Goal: Task Accomplishment & Management: Use online tool/utility

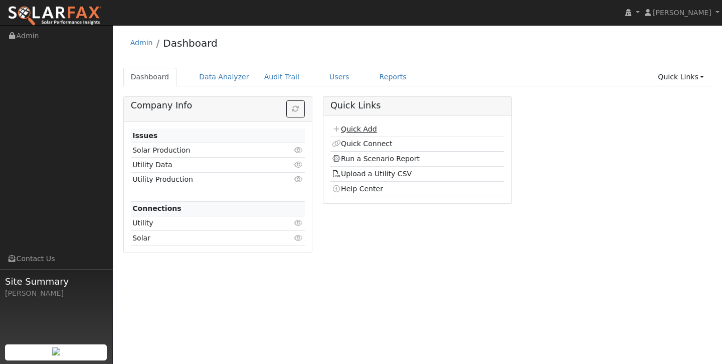
click at [367, 131] on link "Quick Add" at bounding box center [354, 129] width 45 height 8
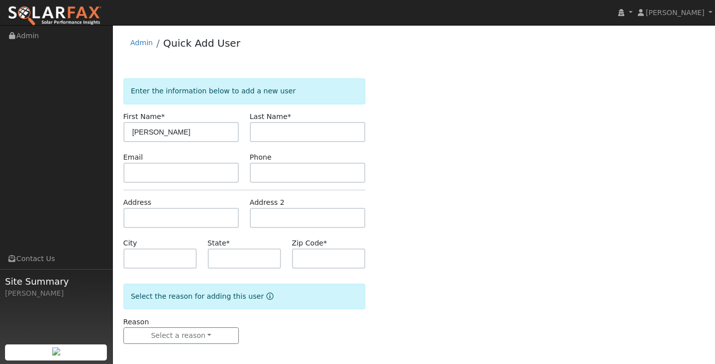
type input "[PERSON_NAME]"
click at [283, 135] on input "text" at bounding box center [308, 132] width 116 height 20
type input "[PERSON_NAME]"
click at [174, 219] on input "text" at bounding box center [181, 218] width 116 height 20
type input "2"
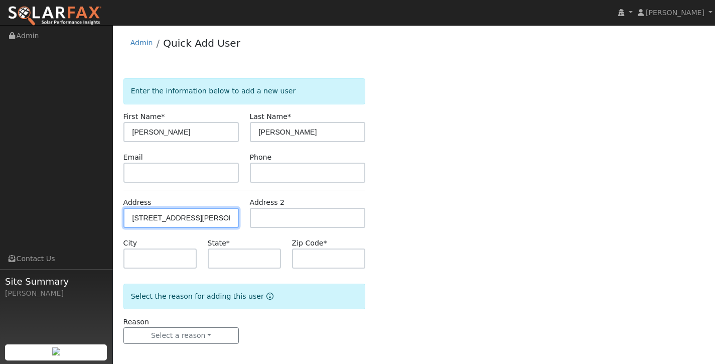
type input "[STREET_ADDRESS][PERSON_NAME]"
type input "Manteca"
type input "CA"
type input "95337"
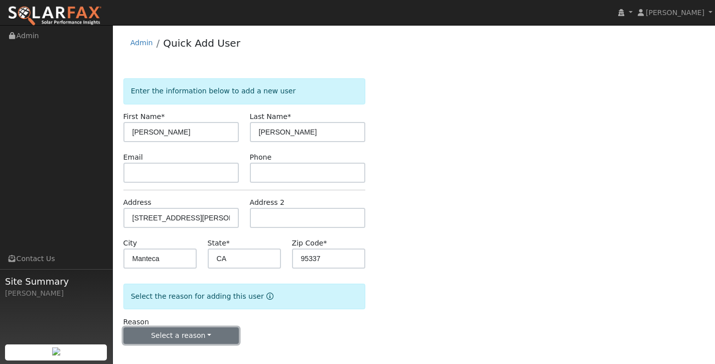
click at [193, 336] on button "Select a reason" at bounding box center [181, 335] width 116 height 17
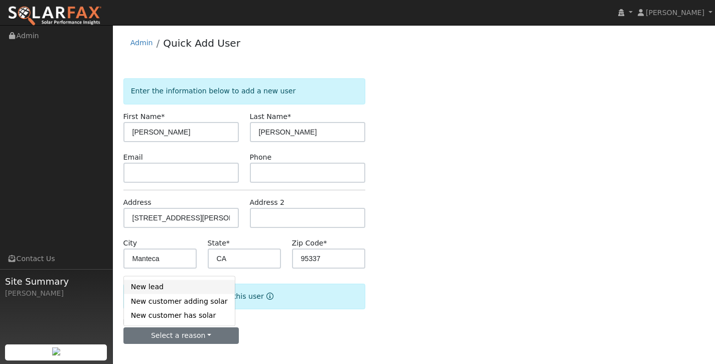
click at [193, 285] on link "New lead" at bounding box center [179, 286] width 111 height 14
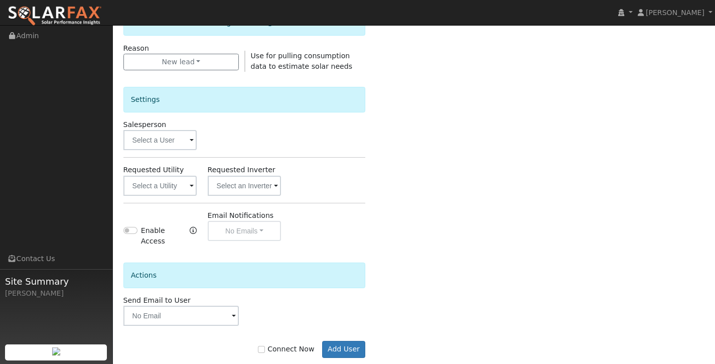
scroll to position [288, 0]
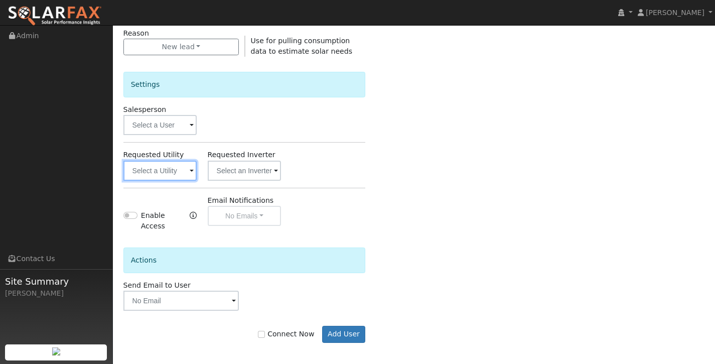
click at [183, 170] on input "text" at bounding box center [160, 170] width 74 height 20
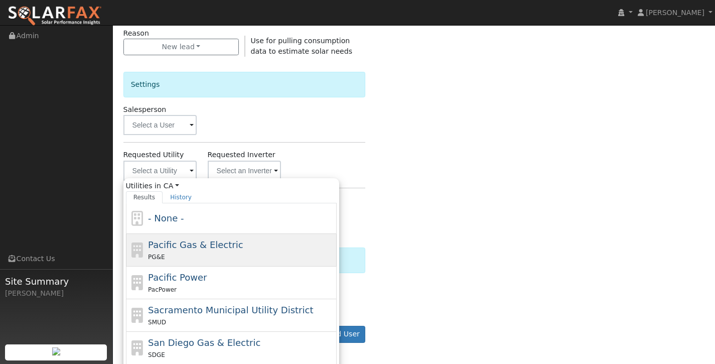
click at [204, 257] on div "PG&E" at bounding box center [241, 256] width 186 height 11
type input "Pacific Gas & Electric"
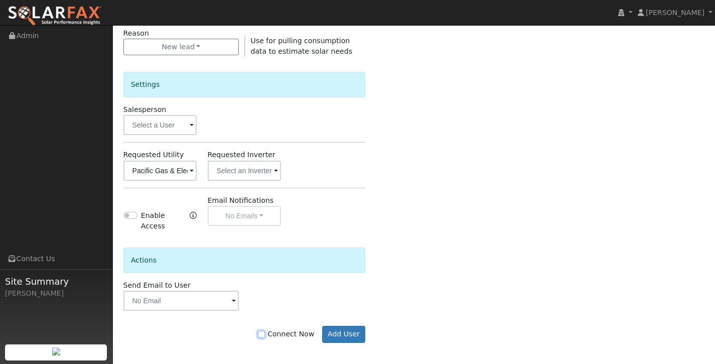
click at [265, 335] on input "Connect Now" at bounding box center [261, 334] width 7 height 7
checkbox input "true"
click at [351, 333] on button "Add User" at bounding box center [344, 333] width 44 height 17
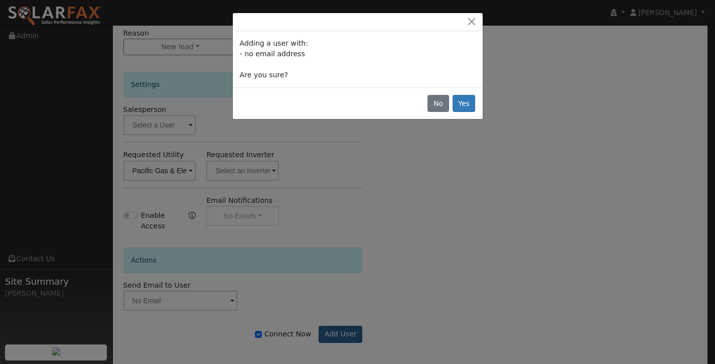
scroll to position [286, 0]
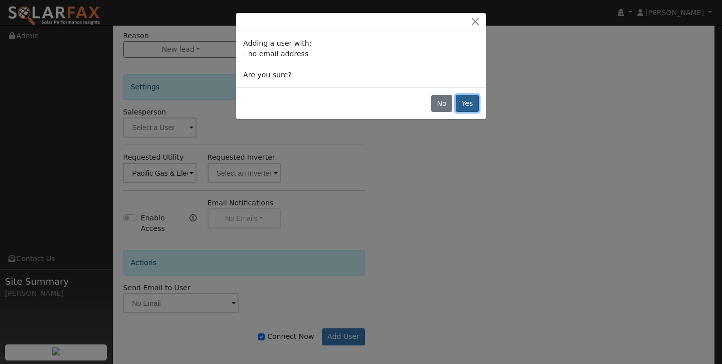
click at [466, 102] on button "Yes" at bounding box center [467, 103] width 23 height 17
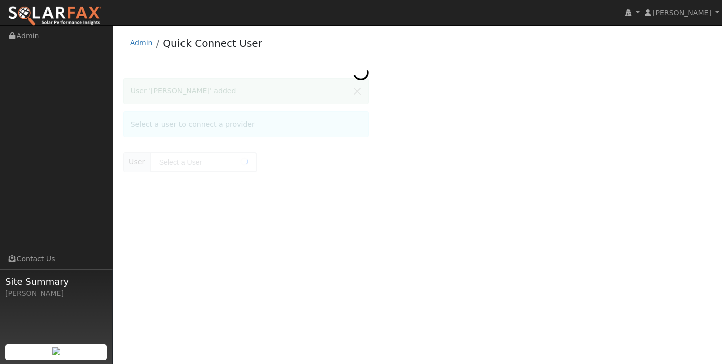
type input "Dwight Dorsey"
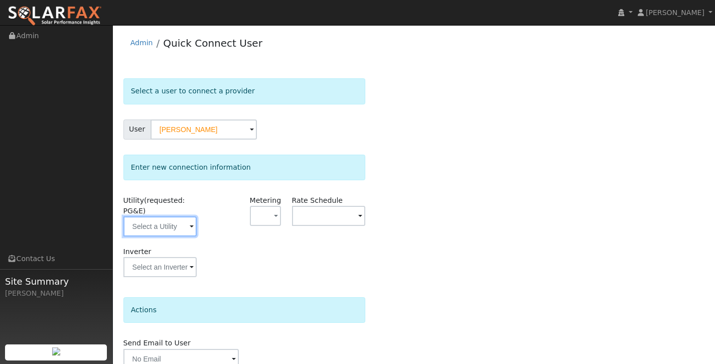
click at [175, 226] on input "text" at bounding box center [160, 226] width 74 height 20
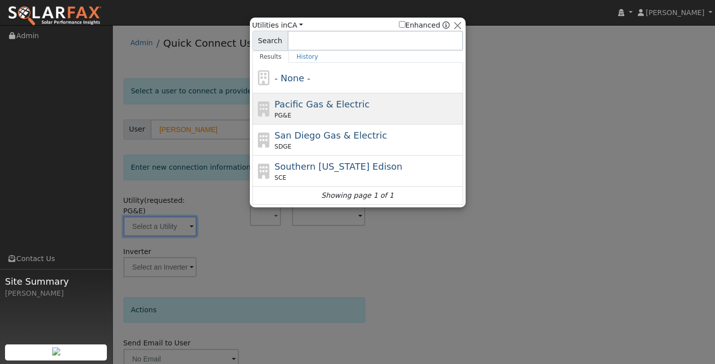
click at [328, 114] on div "PG&E" at bounding box center [367, 115] width 186 height 9
type input "PG&E"
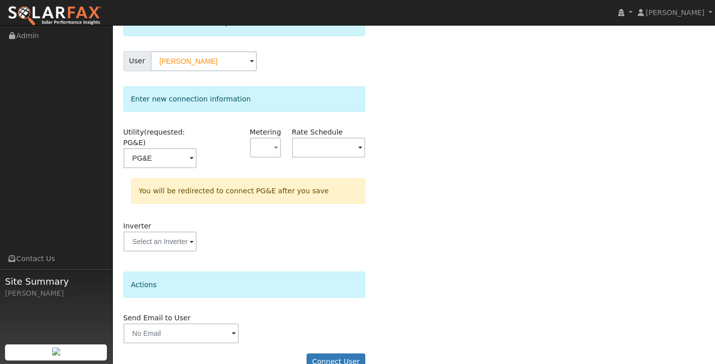
scroll to position [89, 0]
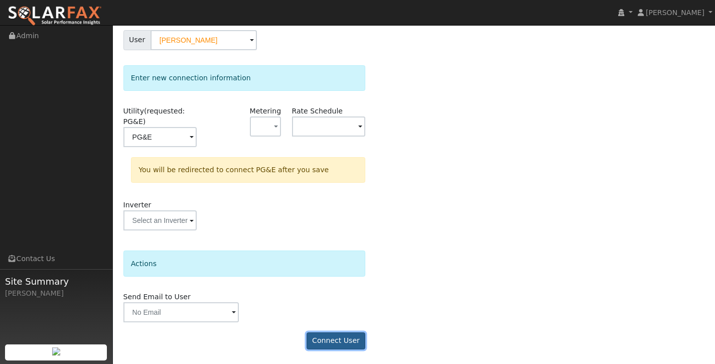
click at [339, 339] on button "Connect User" at bounding box center [335, 340] width 59 height 17
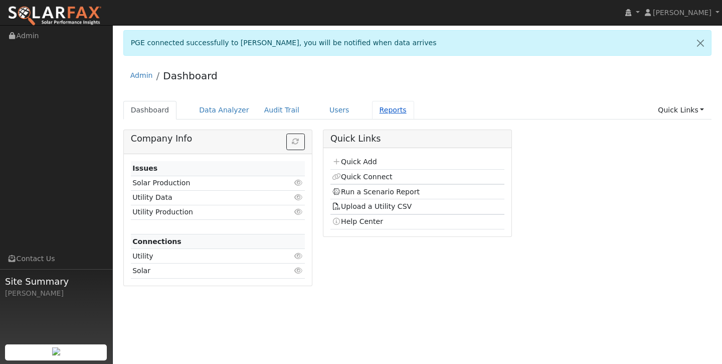
click at [379, 108] on link "Reports" at bounding box center [393, 110] width 42 height 19
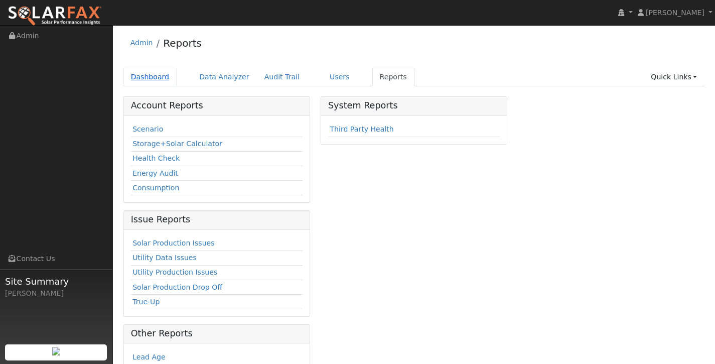
click at [161, 77] on link "Dashboard" at bounding box center [150, 77] width 54 height 19
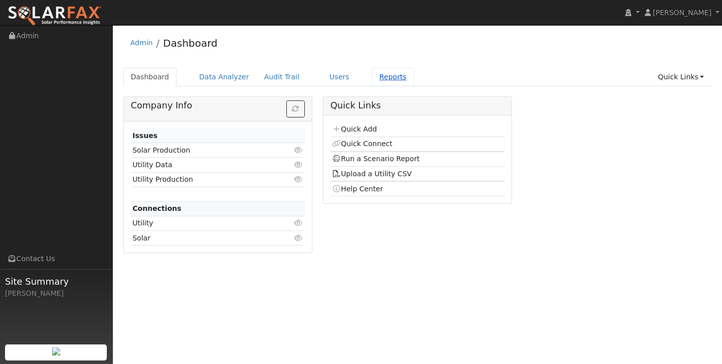
click at [381, 77] on link "Reports" at bounding box center [393, 77] width 42 height 19
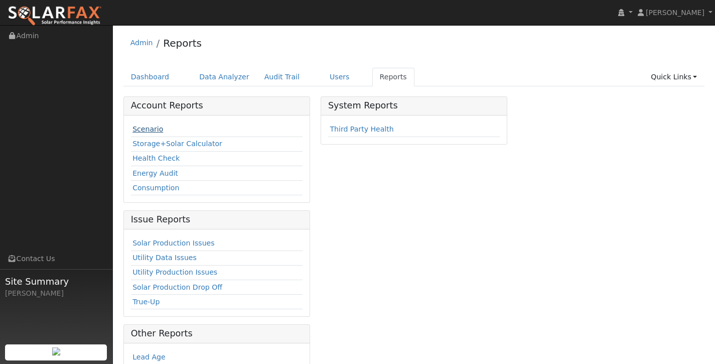
click at [151, 132] on link "Scenario" at bounding box center [147, 129] width 31 height 8
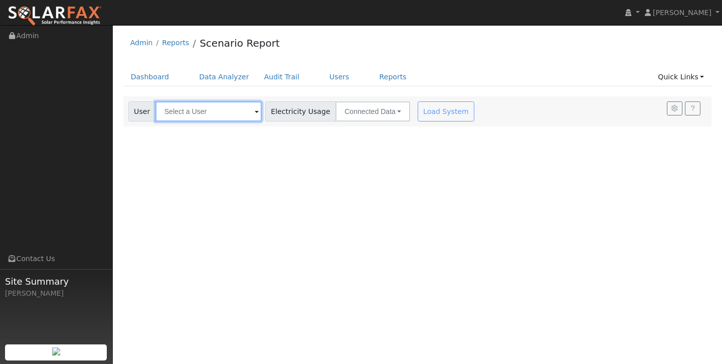
click at [218, 117] on input "text" at bounding box center [208, 111] width 106 height 20
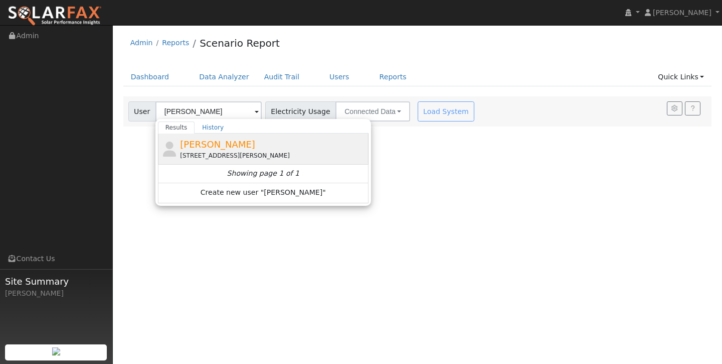
click at [240, 148] on div "[PERSON_NAME] [STREET_ADDRESS][PERSON_NAME]" at bounding box center [273, 148] width 186 height 23
type input "[PERSON_NAME]"
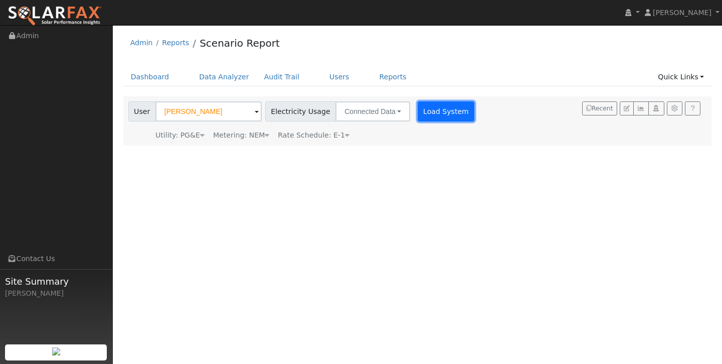
click at [439, 109] on button "Load System" at bounding box center [446, 111] width 57 height 20
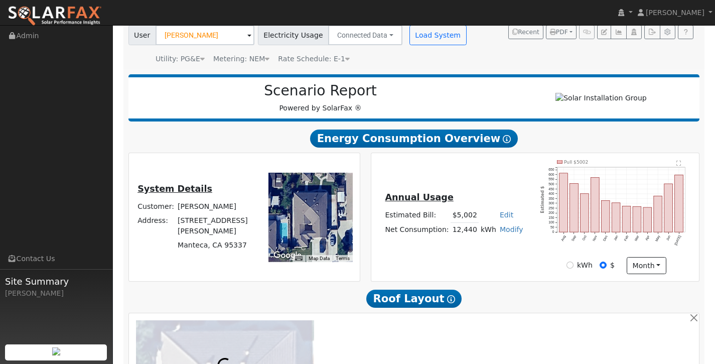
scroll to position [77, 0]
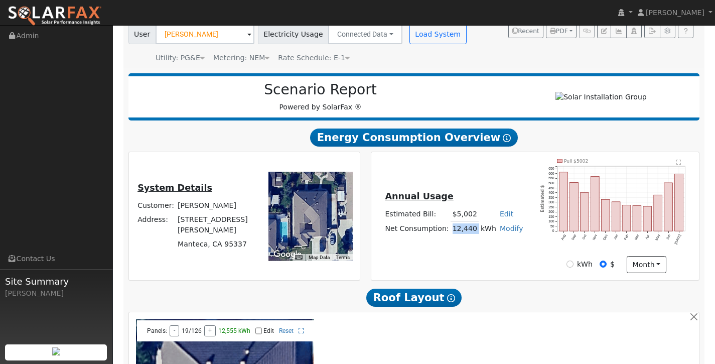
drag, startPoint x: 452, startPoint y: 233, endPoint x: 476, endPoint y: 232, distance: 24.6
click at [477, 232] on tr "Net Consumption: 12,440 kWh Modify Add Consumption Add Electric Vehicle Add Con…" at bounding box center [453, 228] width 141 height 15
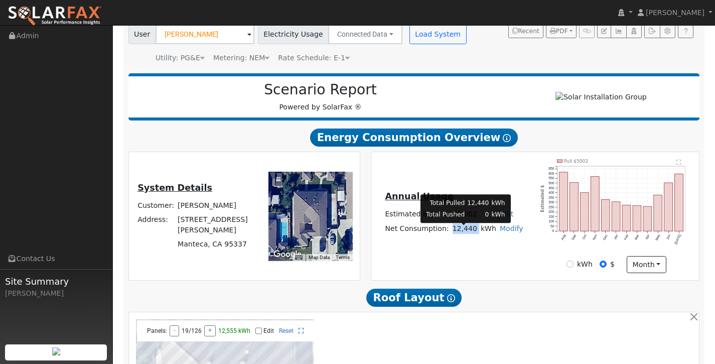
copy td "12,440"
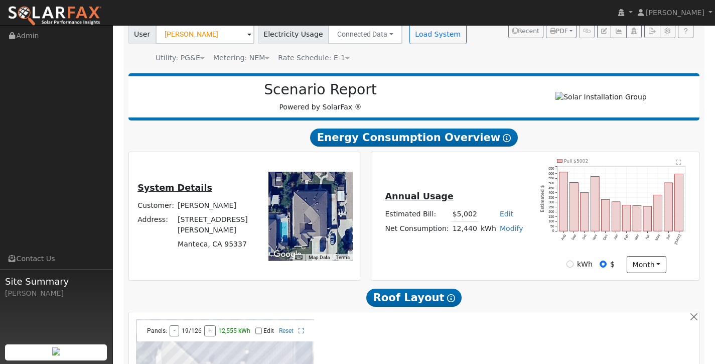
click at [523, 217] on div "Annual Usage Estimated Bill: $5,002 Edit Estimated Bill $ Annual Net Consumptio…" at bounding box center [454, 216] width 162 height 54
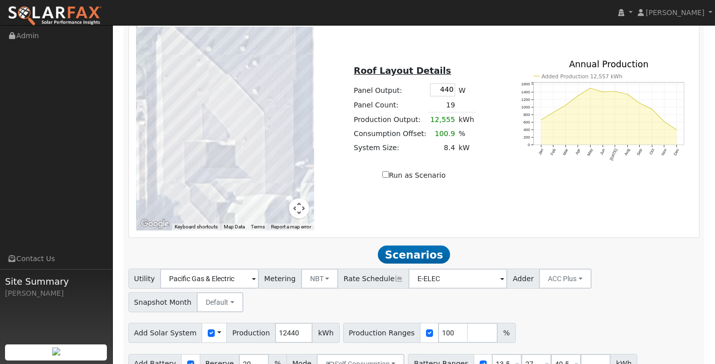
scroll to position [392, 0]
click at [443, 322] on input "100" at bounding box center [453, 332] width 30 height 20
type input "1"
type input "150"
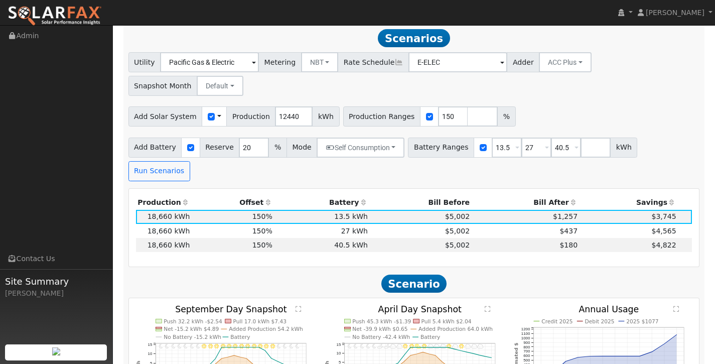
scroll to position [611, 0]
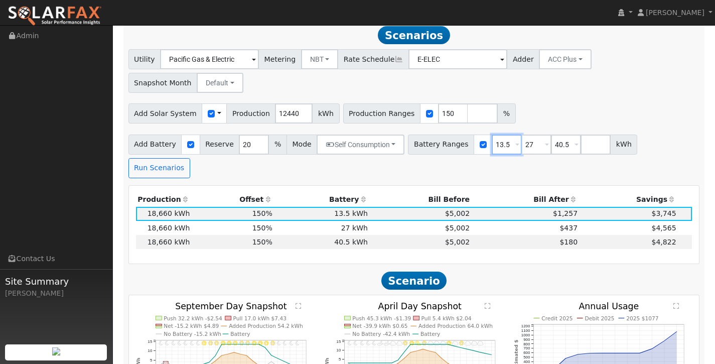
click at [500, 134] on input "13.5" at bounding box center [506, 144] width 30 height 20
type input "27"
type input "40.5"
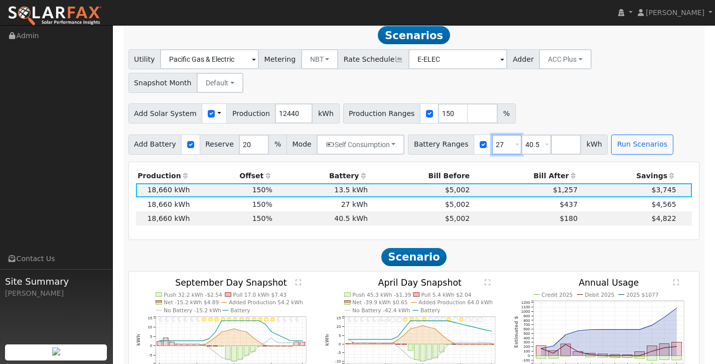
type input "27"
click at [528, 134] on input "40.5" at bounding box center [536, 144] width 30 height 20
type input "4"
click at [666, 131] on div "Add Battery Reserve 20 % Mode Self Consumption Self Consumption Peak Savings AC…" at bounding box center [413, 143] width 575 height 24
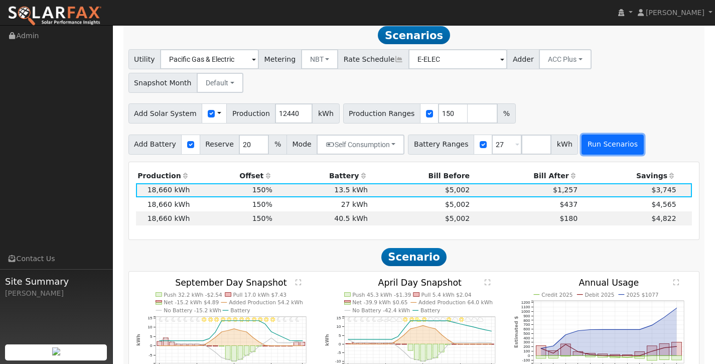
click at [600, 134] on button "Run Scenarios" at bounding box center [612, 144] width 62 height 20
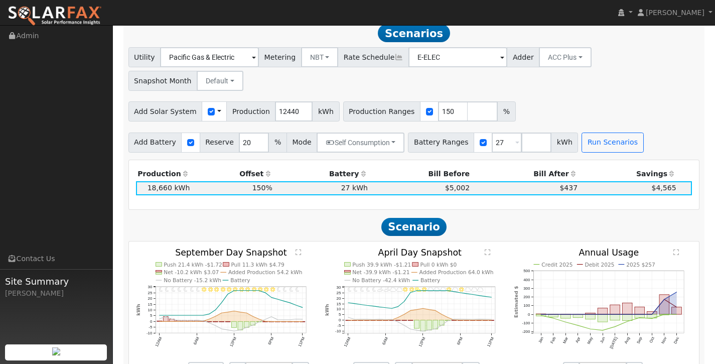
scroll to position [615, 0]
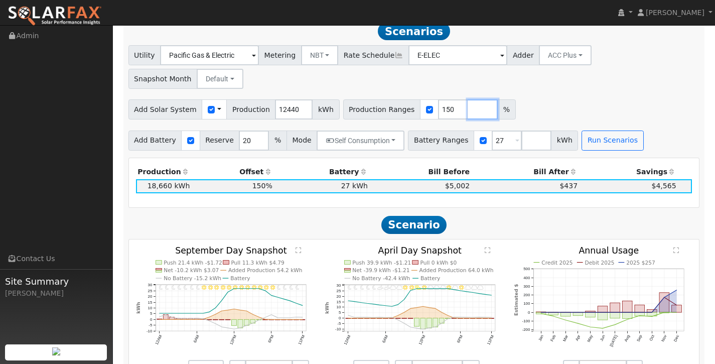
click at [471, 99] on input "number" at bounding box center [482, 109] width 30 height 20
type input "110"
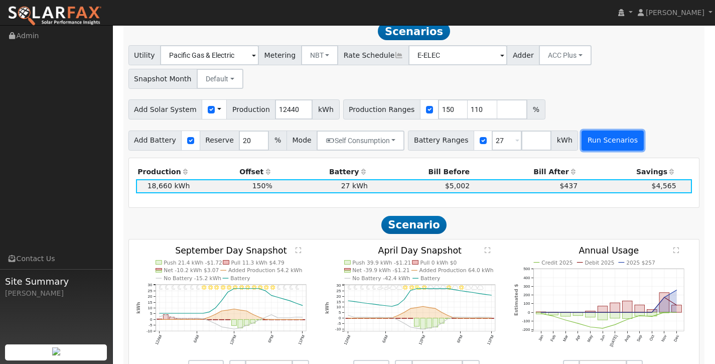
type input "110"
type input "150"
click at [610, 130] on button "Run Scenarios" at bounding box center [612, 140] width 62 height 20
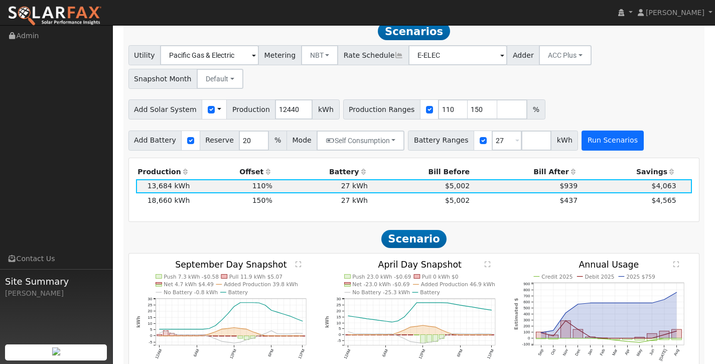
scroll to position [611, 0]
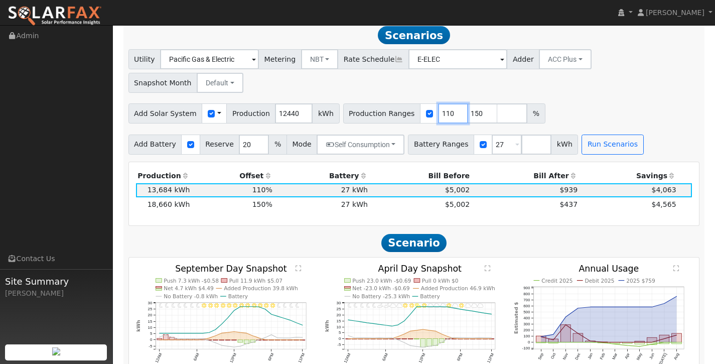
click at [442, 103] on input "110" at bounding box center [453, 113] width 30 height 20
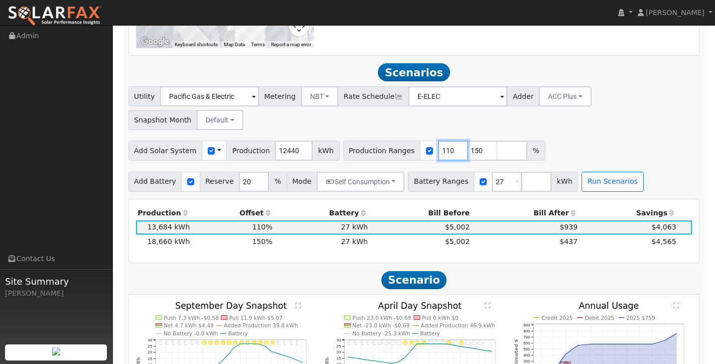
scroll to position [574, 0]
click at [497, 140] on input "number" at bounding box center [512, 150] width 30 height 20
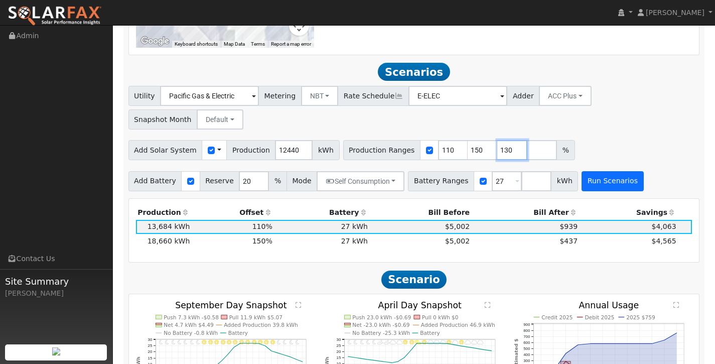
type input "130"
type input "150"
click at [606, 171] on button "Run Scenarios" at bounding box center [612, 181] width 62 height 20
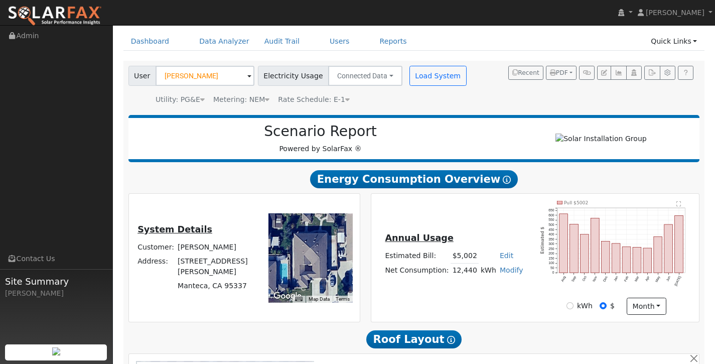
scroll to position [32, 0]
